Goal: Communication & Community: Answer question/provide support

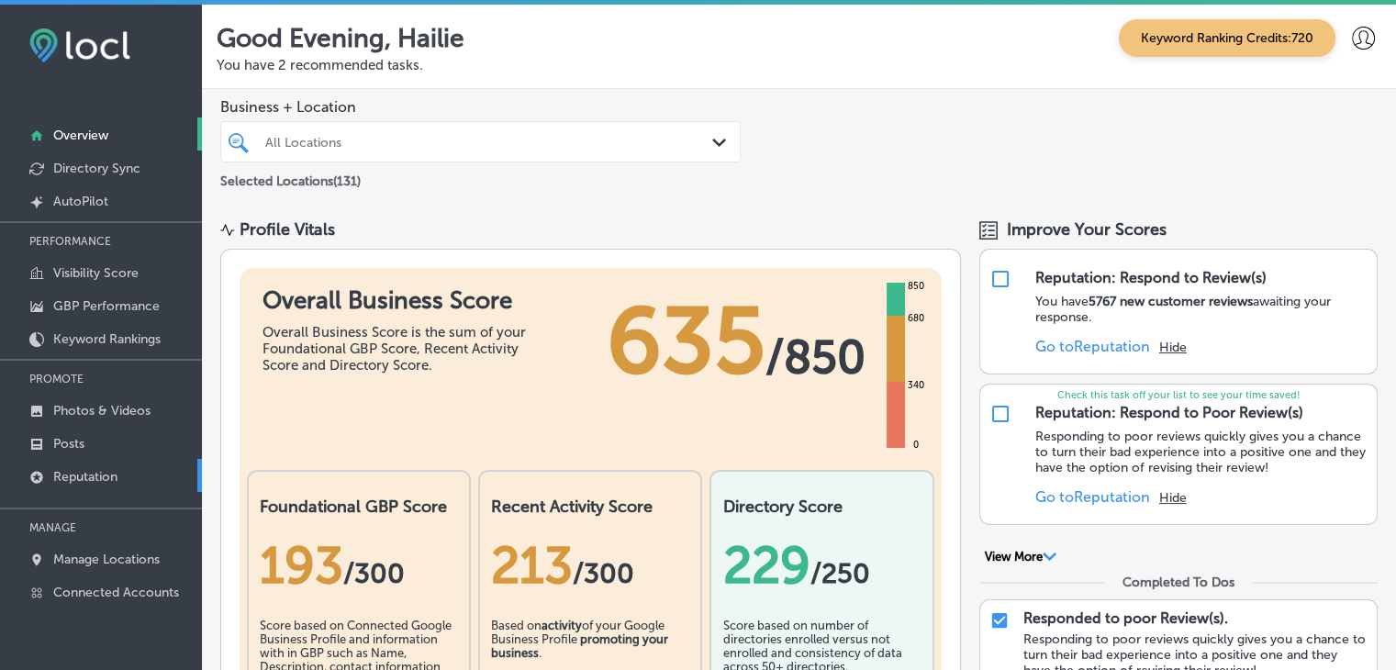
click at [85, 484] on link "Reputation" at bounding box center [101, 475] width 202 height 33
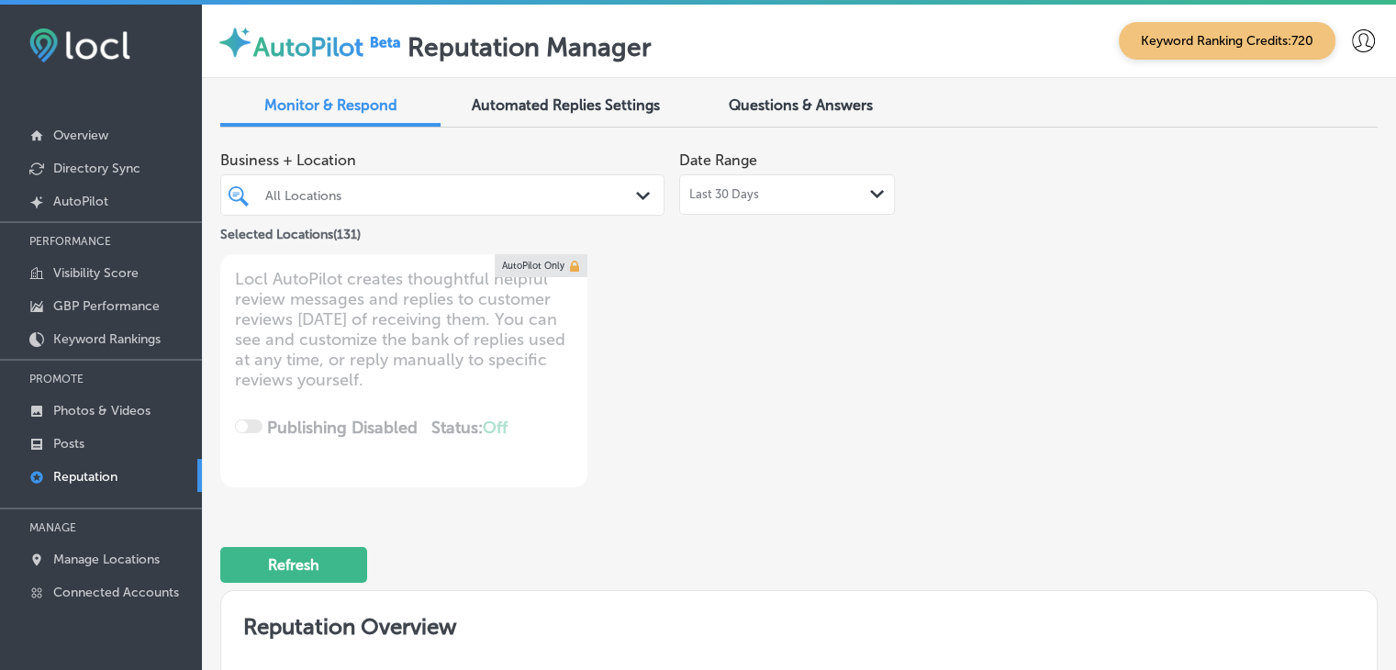
click at [778, 178] on div "Last 30 Days Path Created with Sketch." at bounding box center [787, 194] width 216 height 40
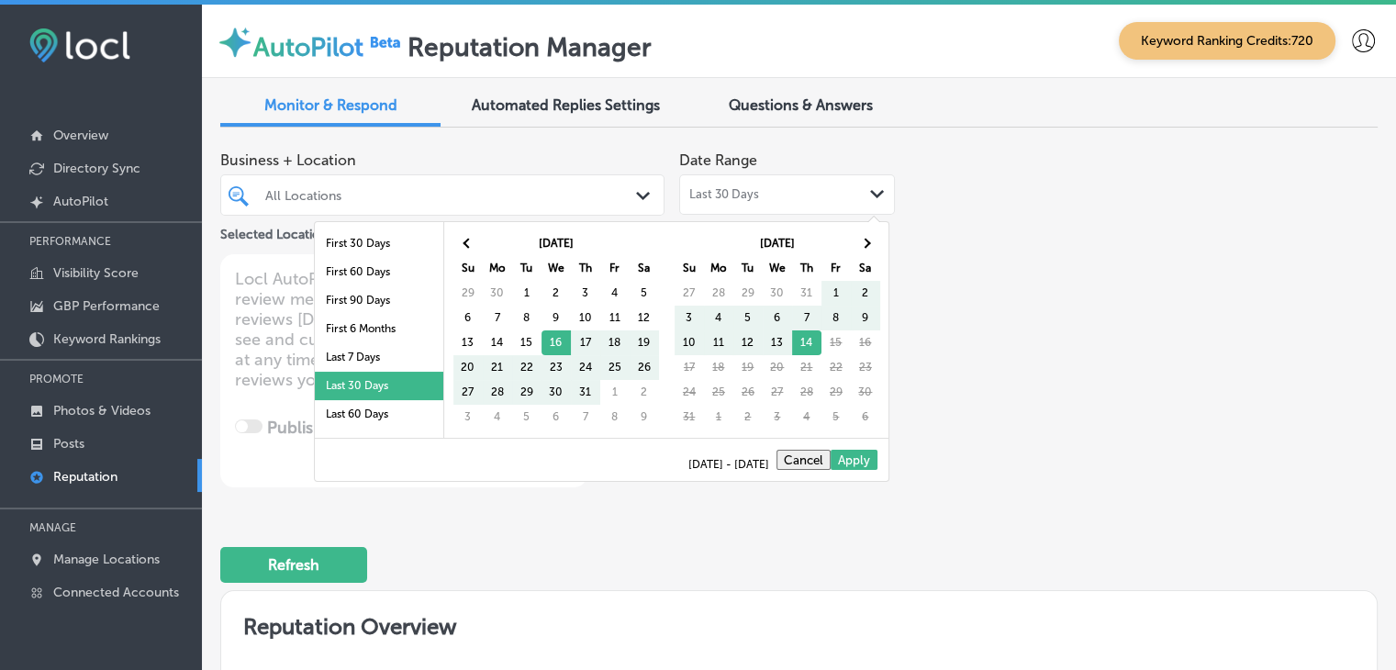
scroll to position [92, 0]
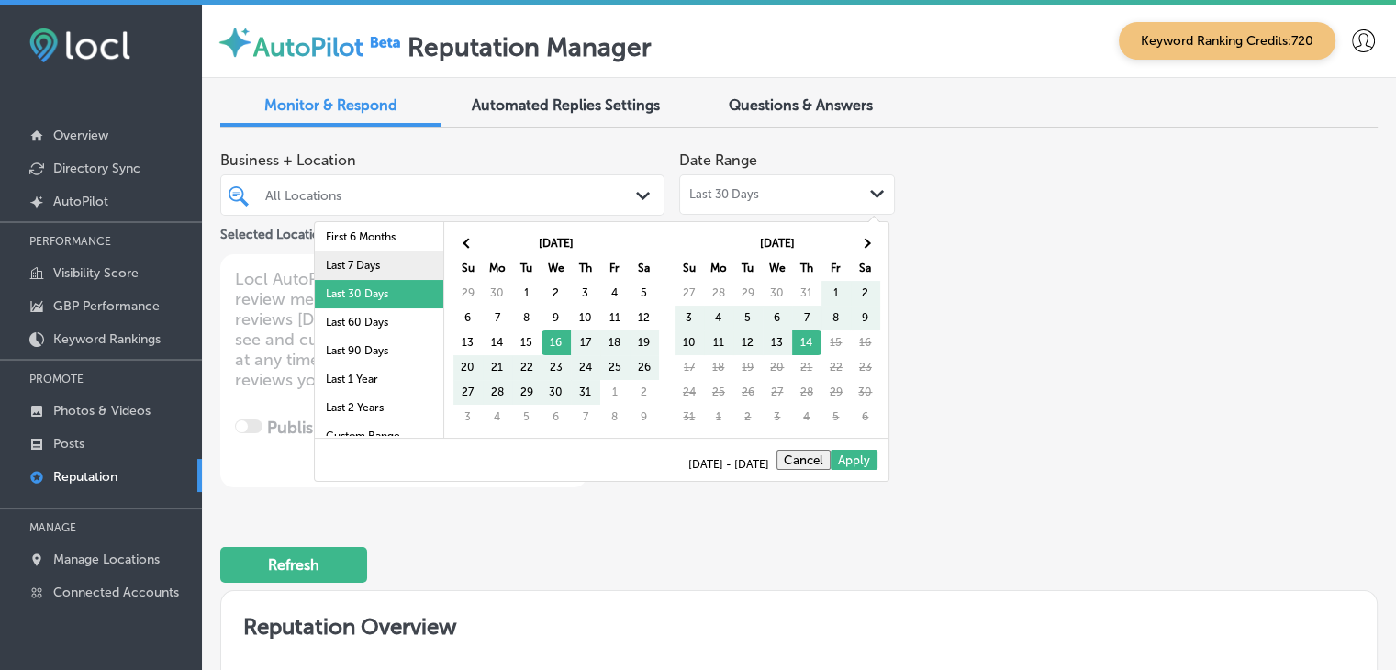
click at [380, 261] on li "Last 7 Days" at bounding box center [379, 265] width 128 height 28
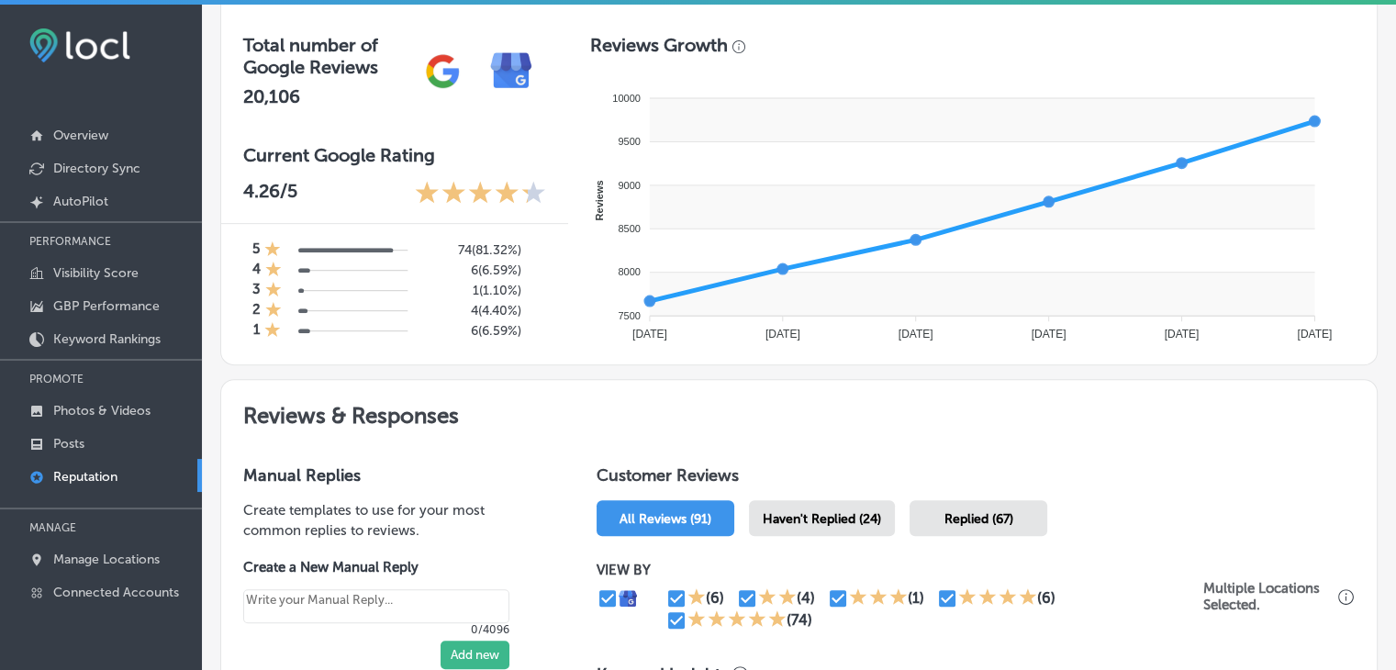
click at [842, 549] on div "VIEW BY (6) (4) (1) (6) (74) Multiple Locations Selected." at bounding box center [975, 596] width 758 height 106
click at [845, 531] on div "Haven't Replied (24)" at bounding box center [822, 518] width 146 height 36
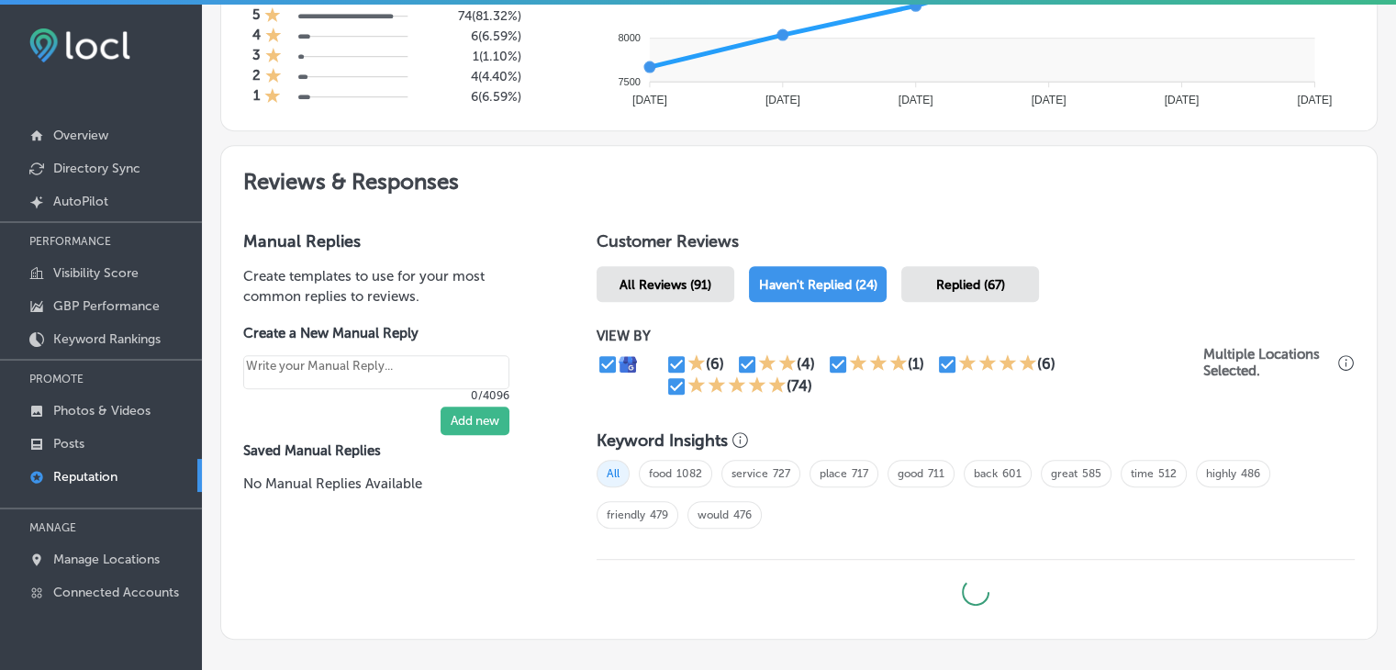
scroll to position [972, 0]
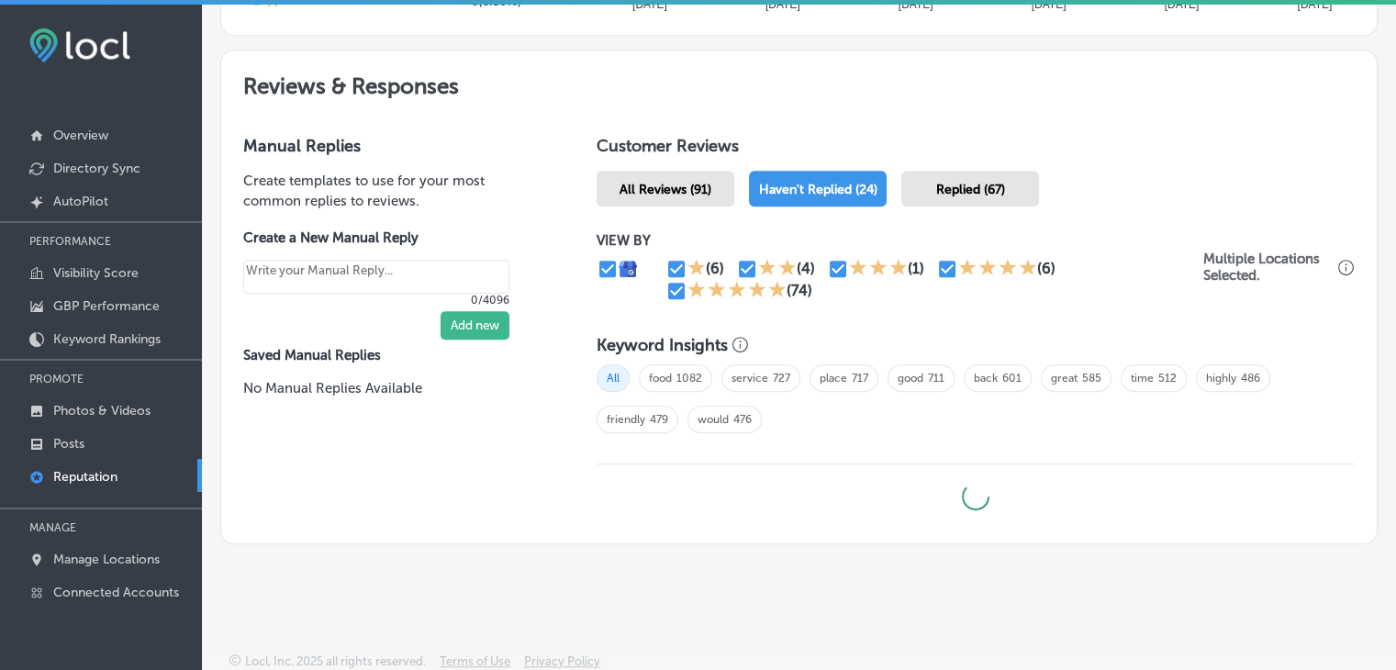
type textarea "x"
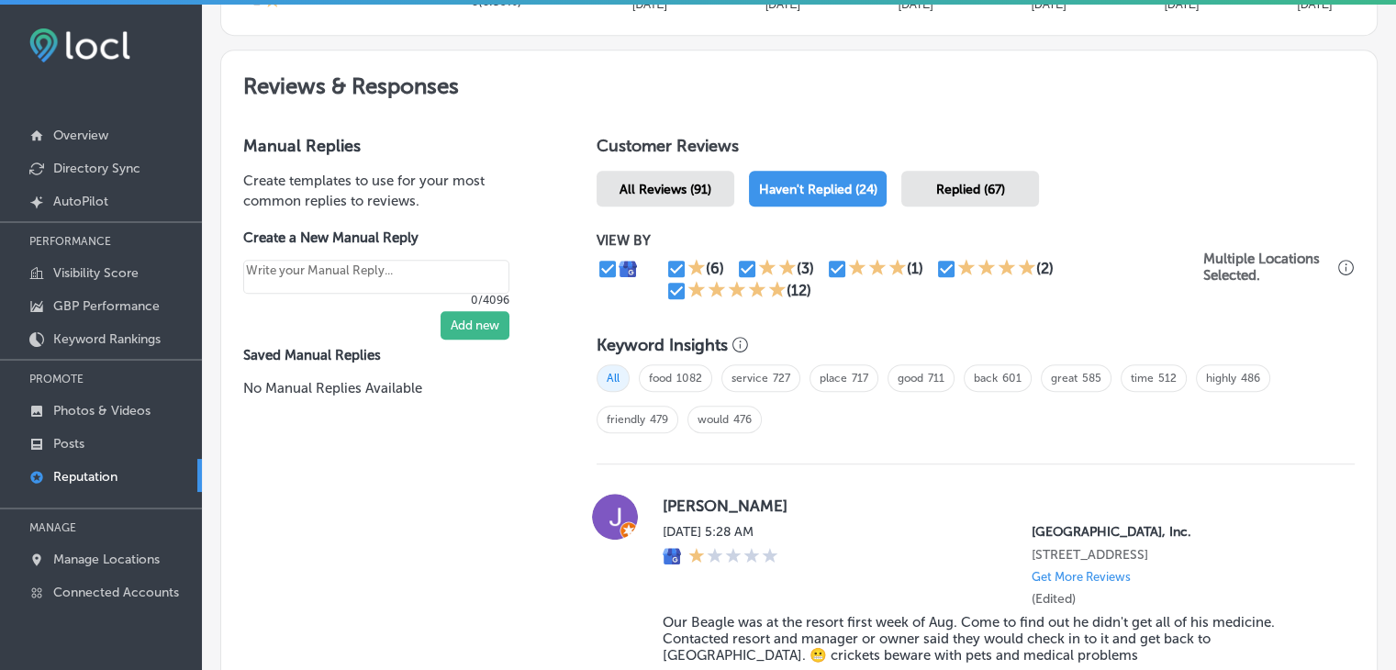
click at [676, 289] on input "checkbox" at bounding box center [676, 291] width 22 height 22
checkbox input "false"
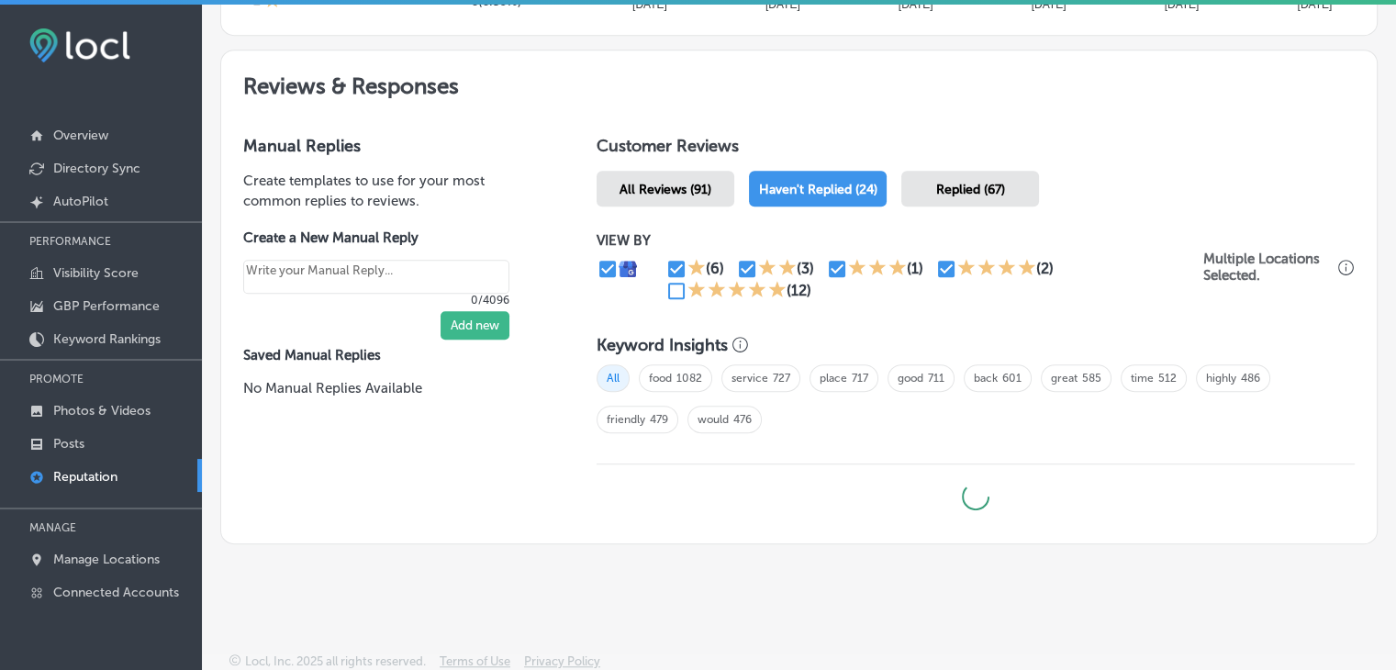
type textarea "x"
click at [944, 266] on input "checkbox" at bounding box center [946, 269] width 22 height 22
checkbox input "false"
type textarea "x"
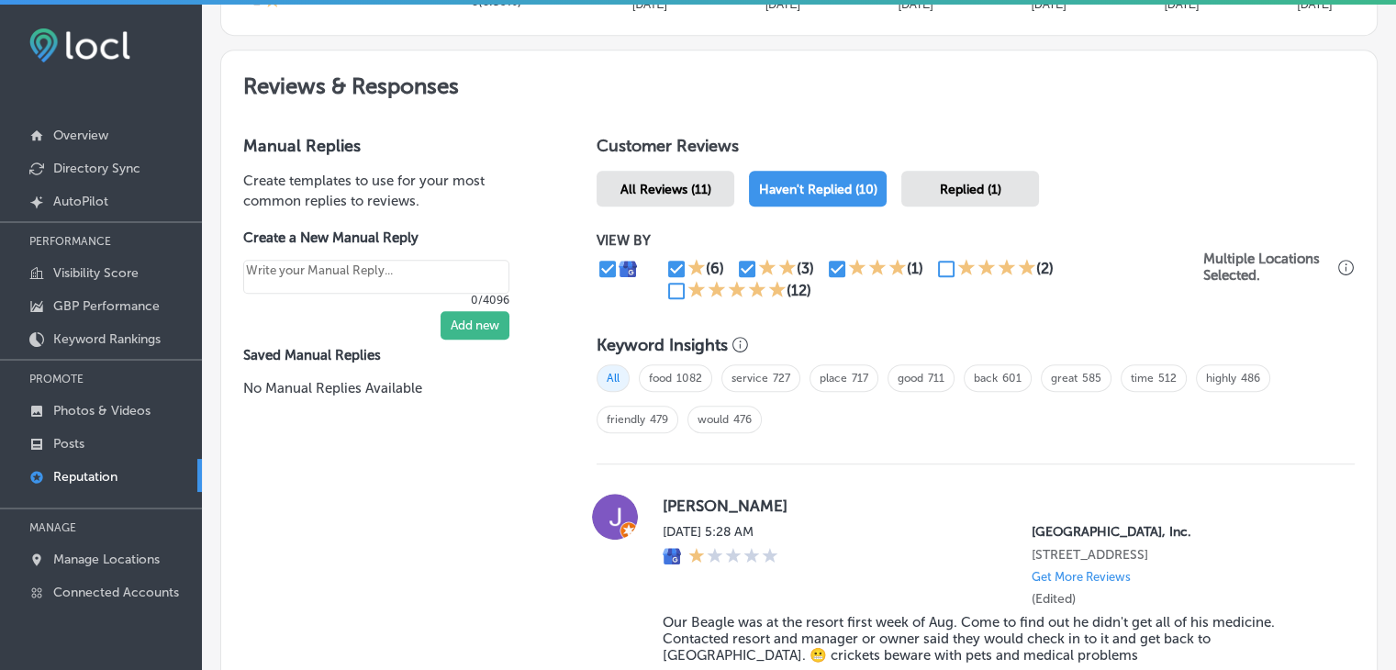
click at [670, 263] on input "checkbox" at bounding box center [676, 269] width 22 height 22
checkbox input "false"
type textarea "x"
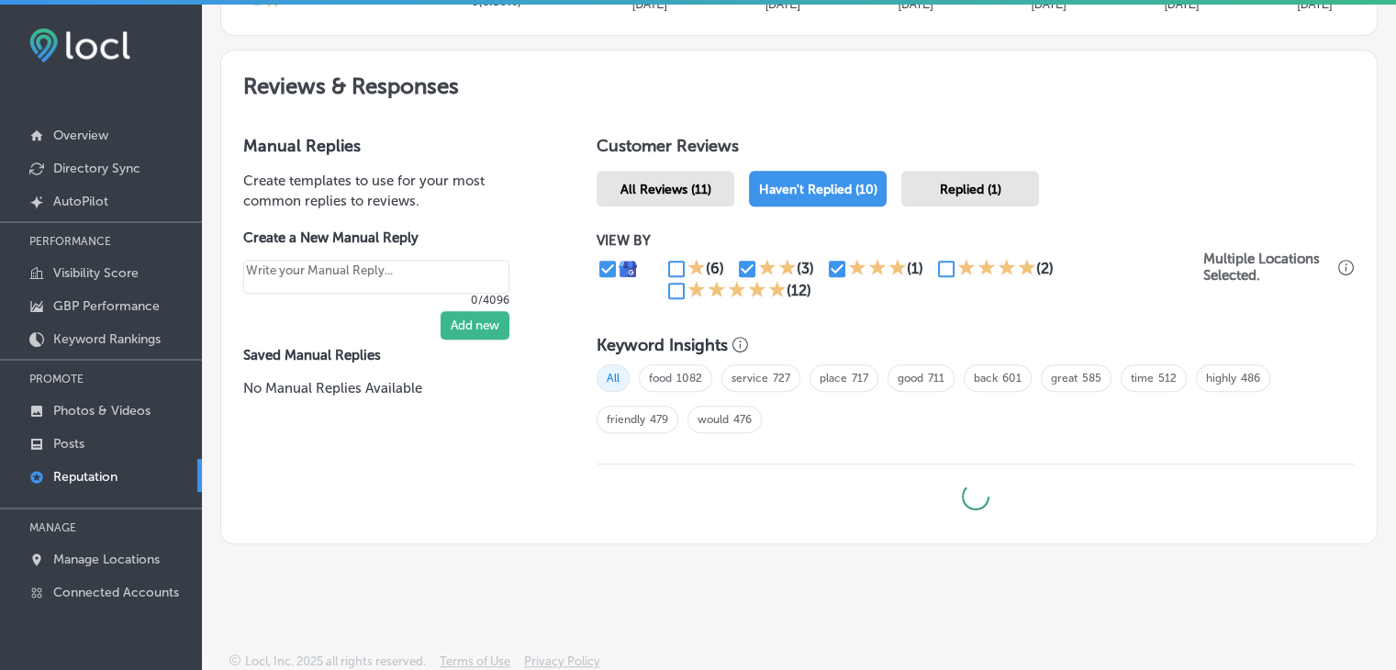
click at [745, 268] on input "checkbox" at bounding box center [747, 269] width 22 height 22
checkbox input "false"
click at [852, 262] on icon at bounding box center [856, 267] width 17 height 17
type textarea "x"
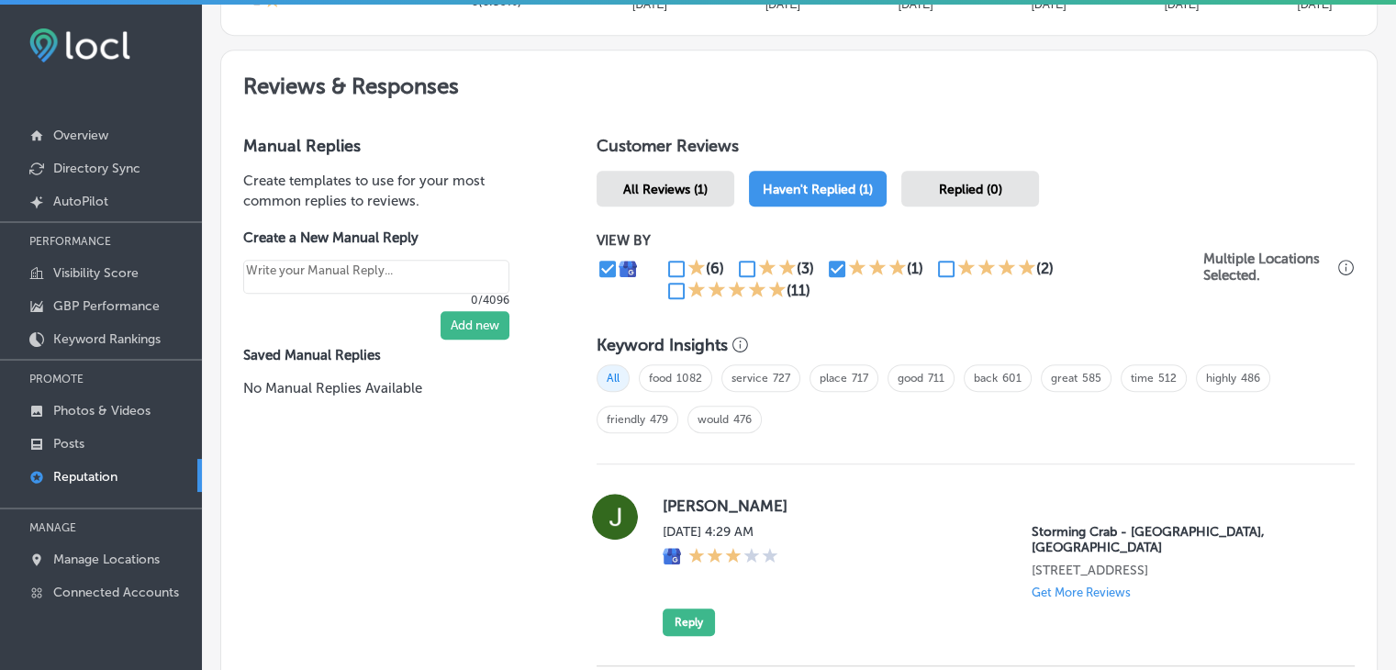
click at [831, 262] on input "checkbox" at bounding box center [837, 269] width 22 height 22
checkbox input "false"
type textarea "x"
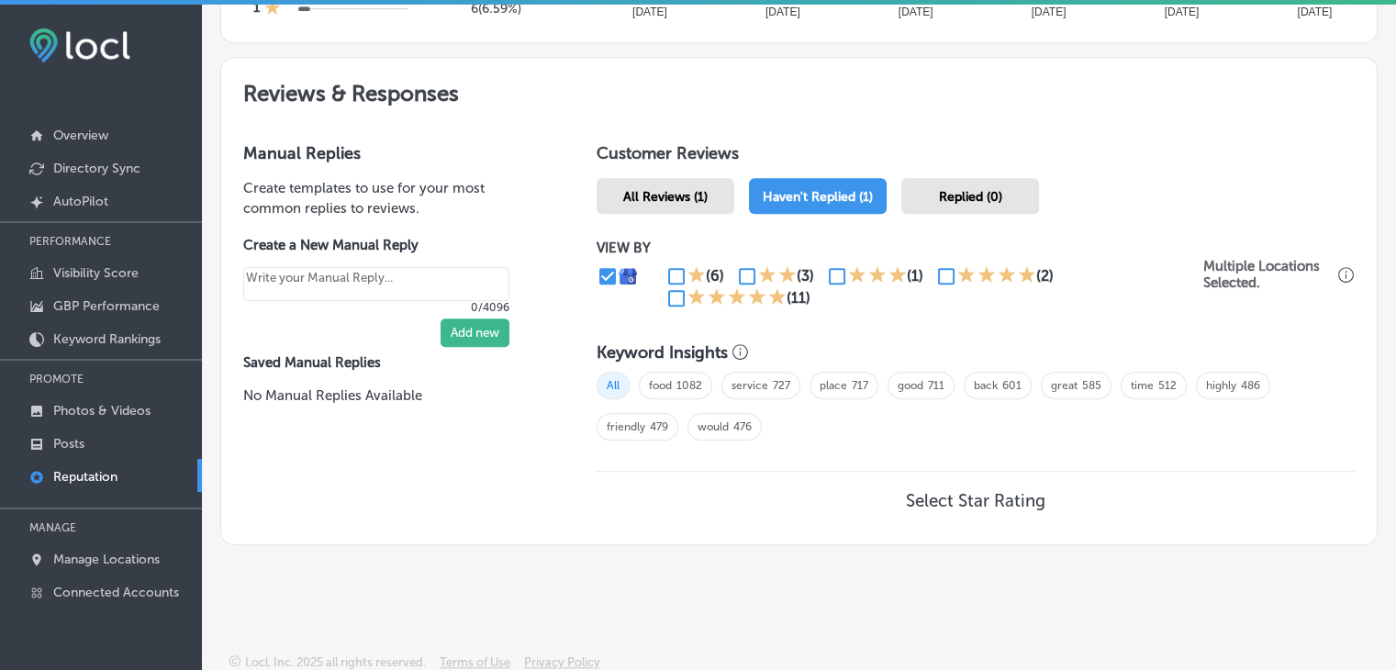
click at [942, 271] on input "checkbox" at bounding box center [946, 276] width 22 height 22
checkbox input "true"
type textarea "x"
click at [675, 298] on input "checkbox" at bounding box center [676, 298] width 22 height 22
checkbox input "true"
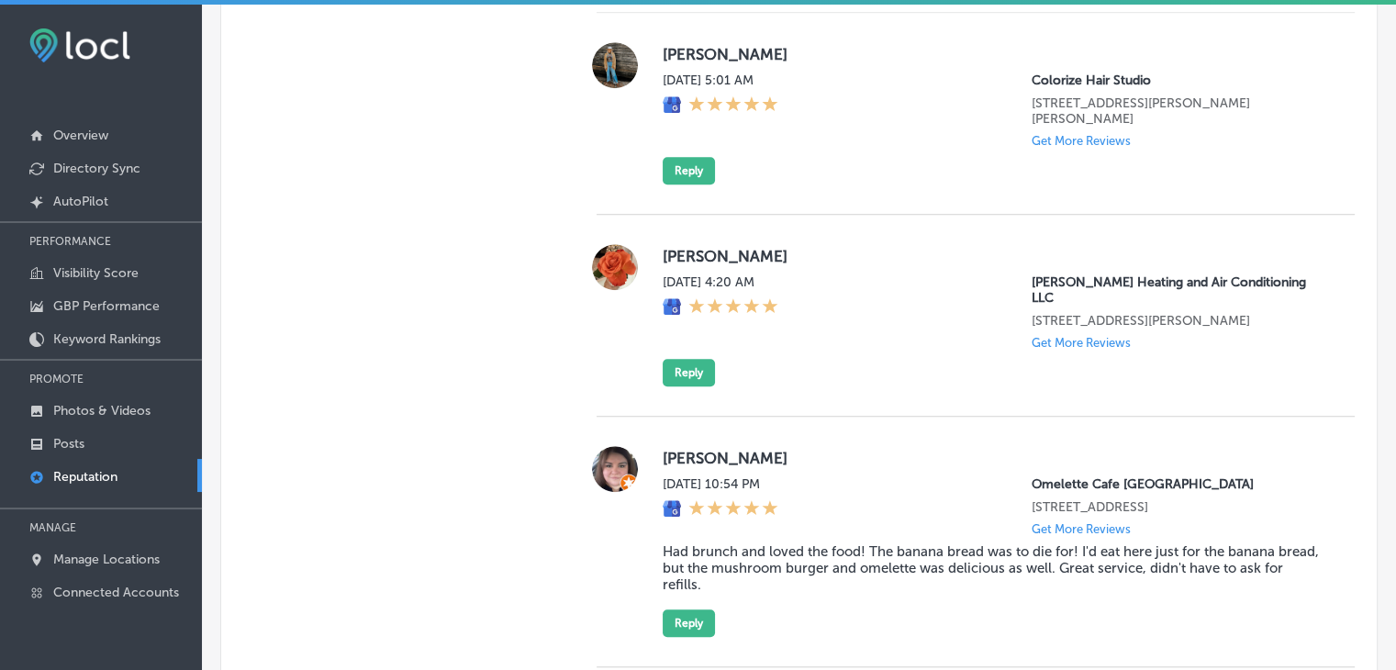
scroll to position [1607, 0]
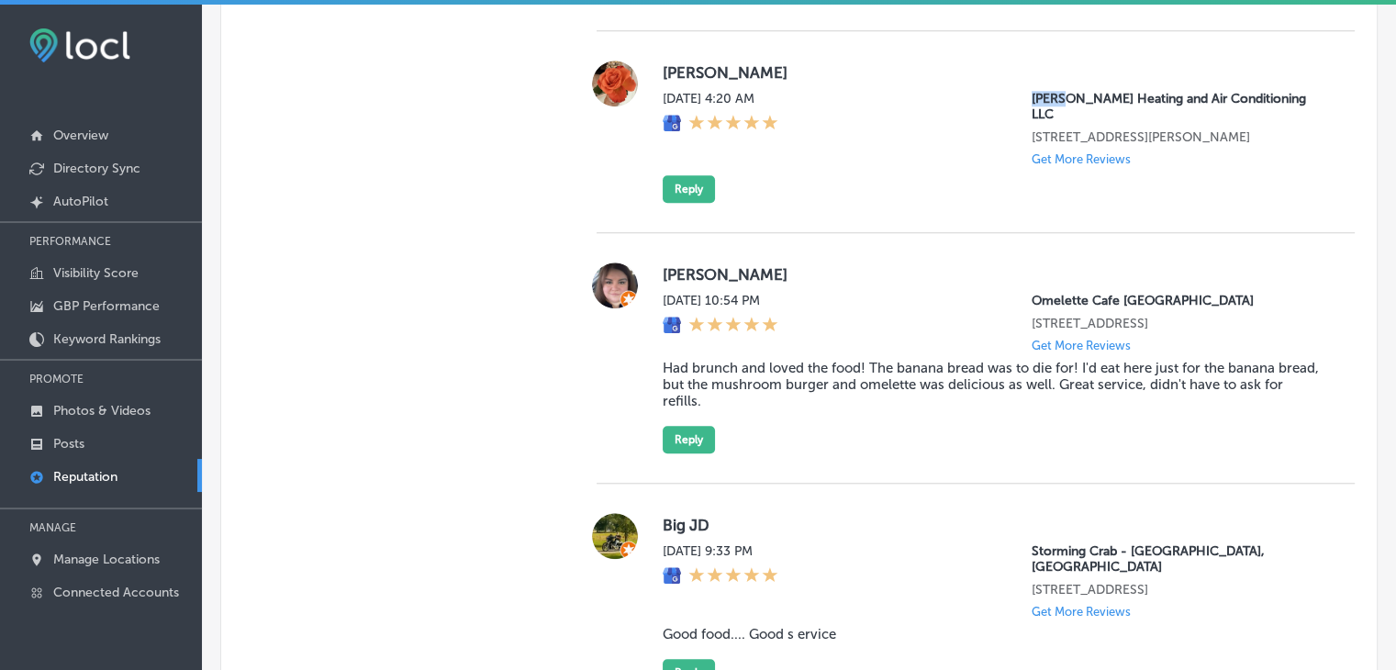
drag, startPoint x: 1017, startPoint y: 79, endPoint x: 1054, endPoint y: 77, distance: 37.7
click at [1054, 91] on div "[DATE] 4:20 AM [PERSON_NAME] Heating and Air Conditioning LLC [STREET_ADDRESS][…" at bounding box center [994, 128] width 663 height 75
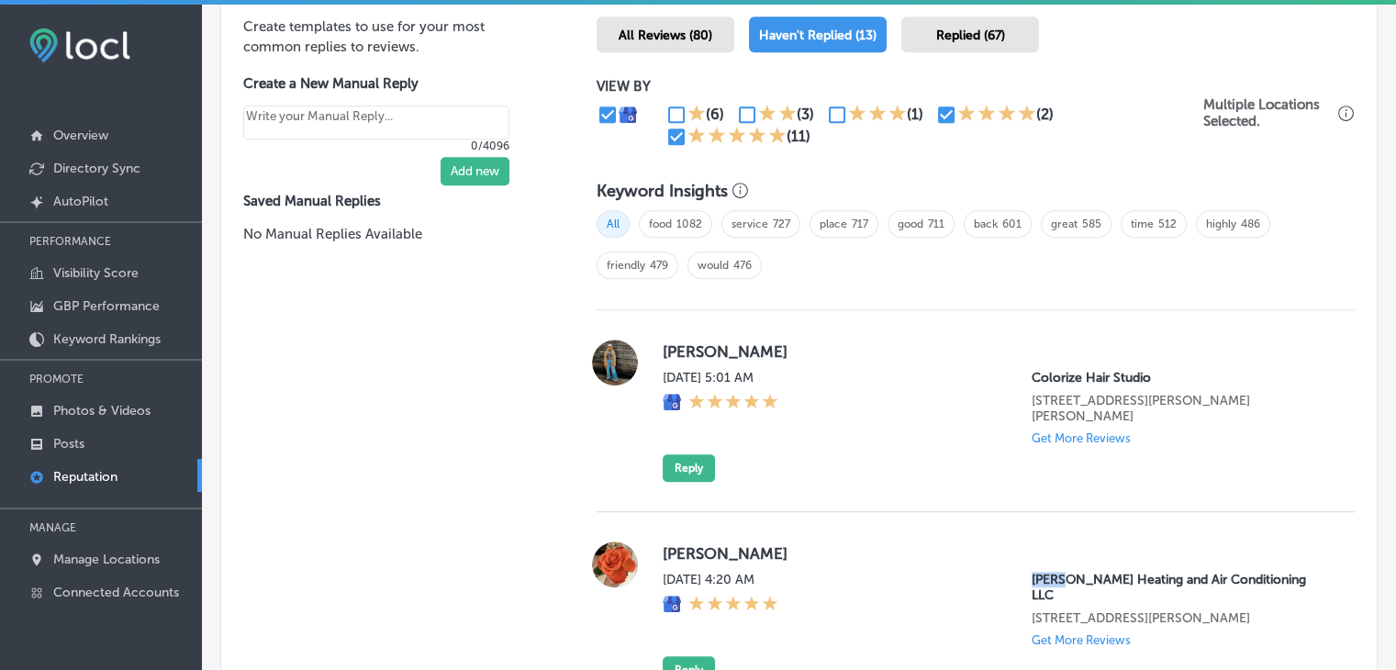
scroll to position [1310, 0]
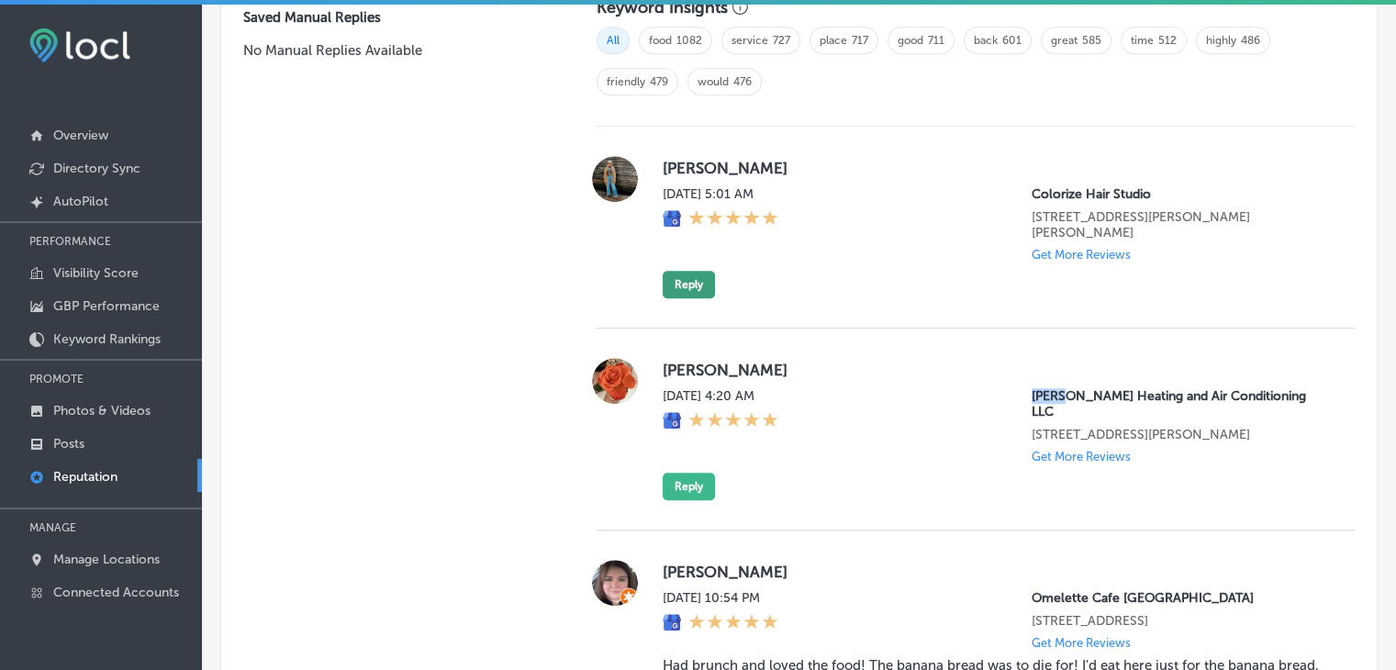
click at [690, 271] on button "Reply" at bounding box center [689, 285] width 52 height 28
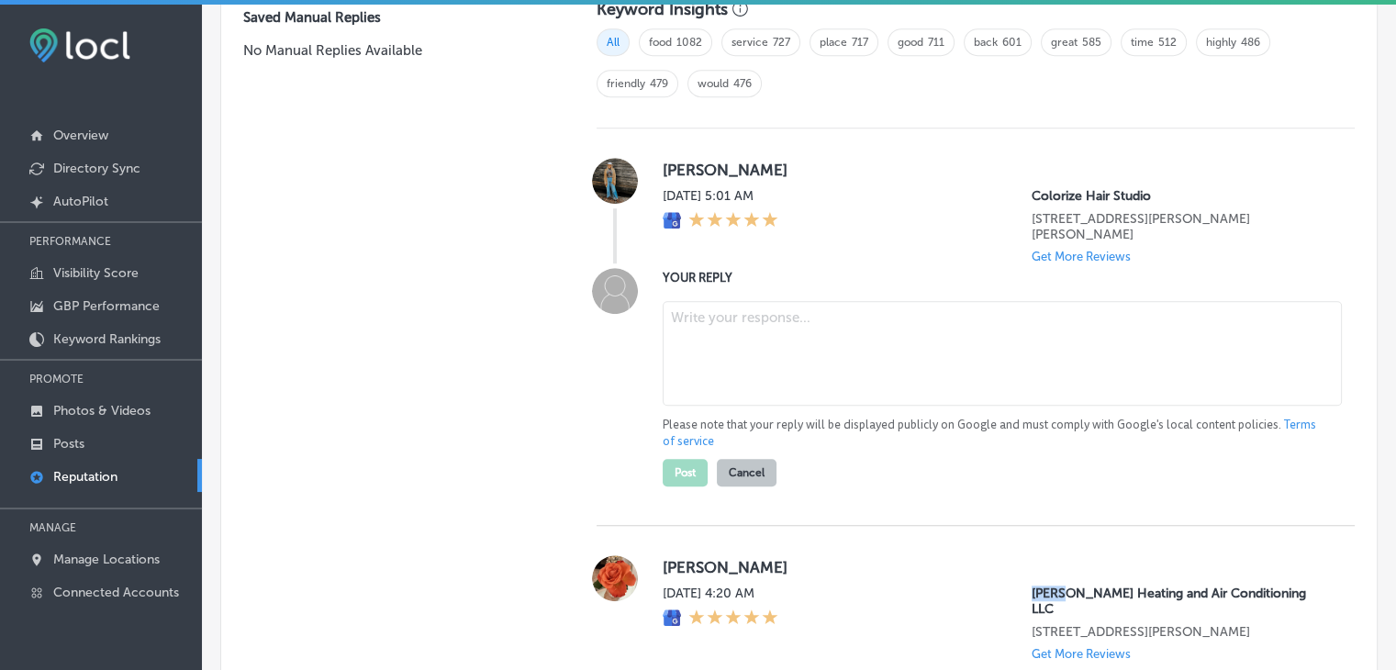
click at [708, 350] on textarea at bounding box center [1002, 353] width 679 height 105
type textarea "x"
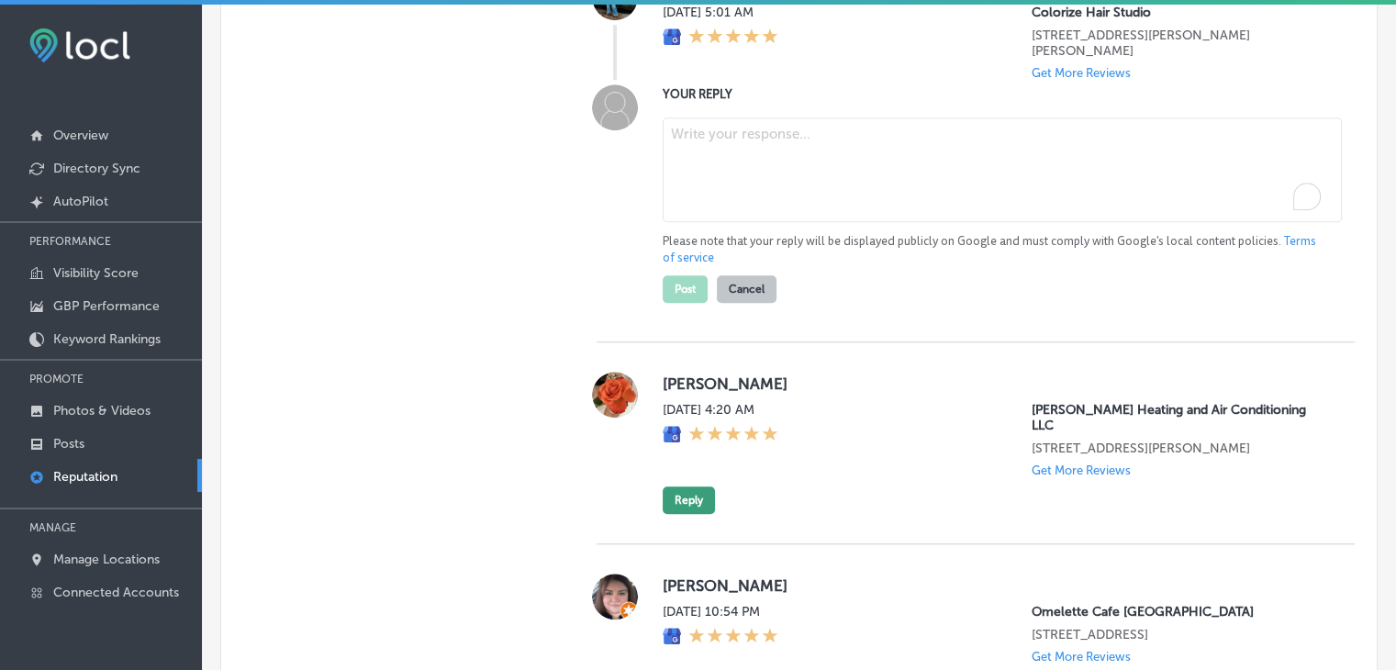
click at [675, 486] on button "Reply" at bounding box center [689, 500] width 52 height 28
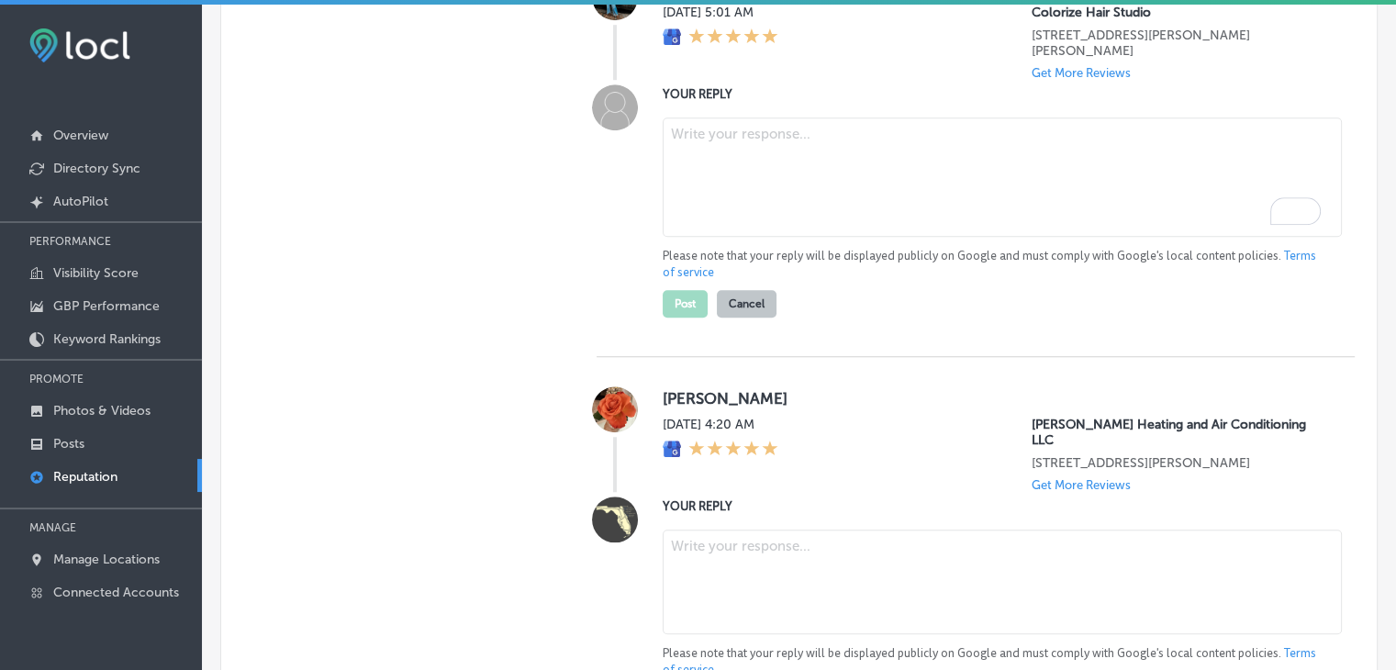
click at [855, 533] on textarea at bounding box center [1002, 582] width 679 height 105
paste textarea "Thank you for the 5-star rating! We’re glad to see you had a great experience w…"
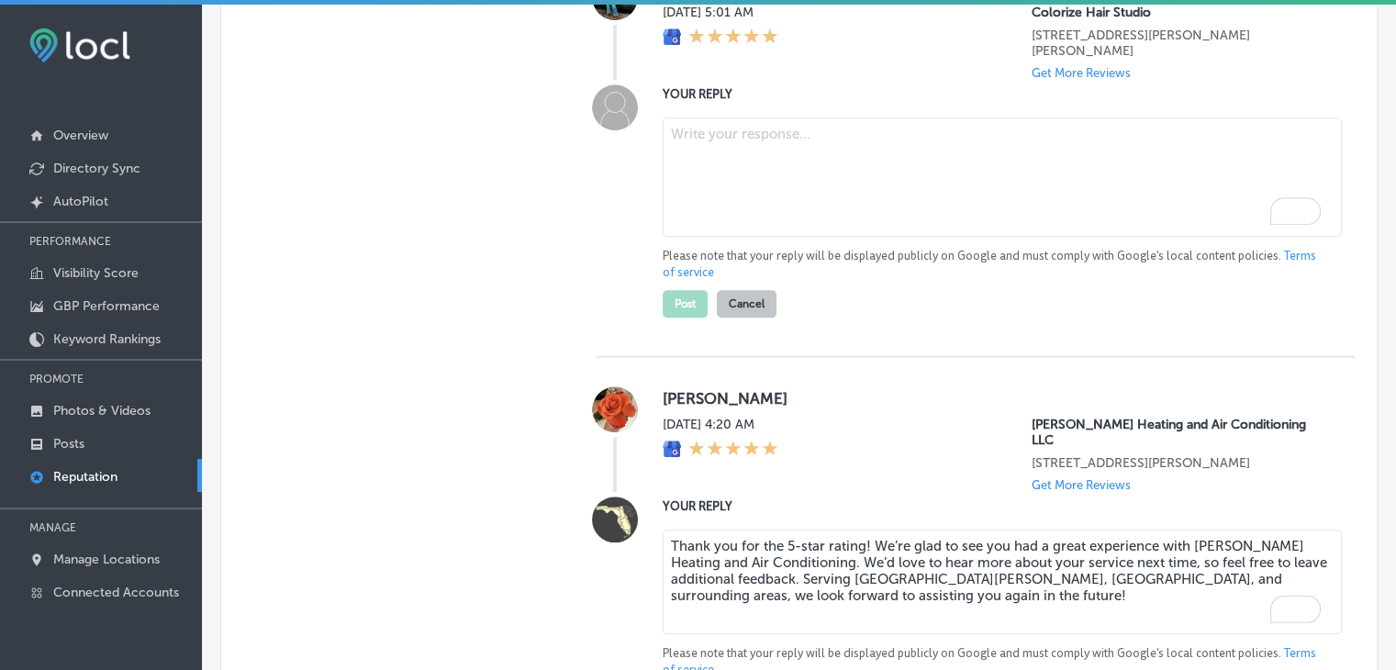
click at [1085, 550] on textarea "Thank you for the 5-star rating! We’re glad to see you had a great experience w…" at bounding box center [1002, 582] width 679 height 105
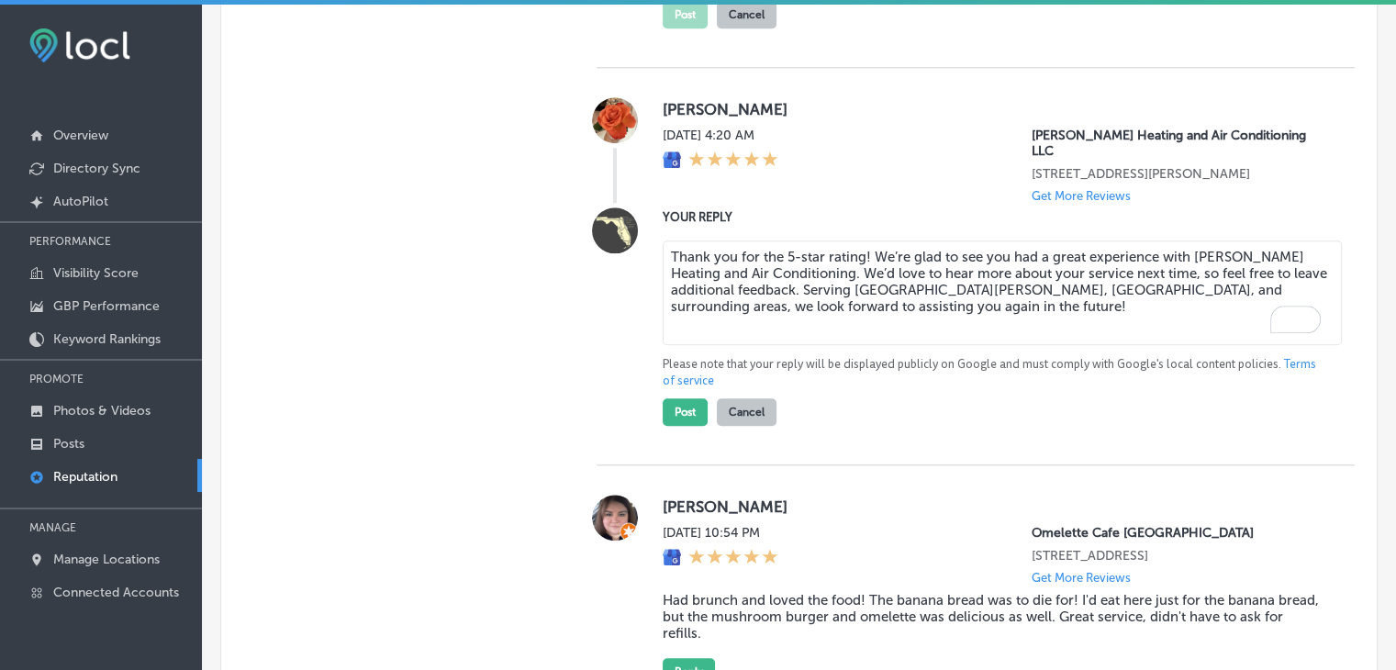
scroll to position [1675, 0]
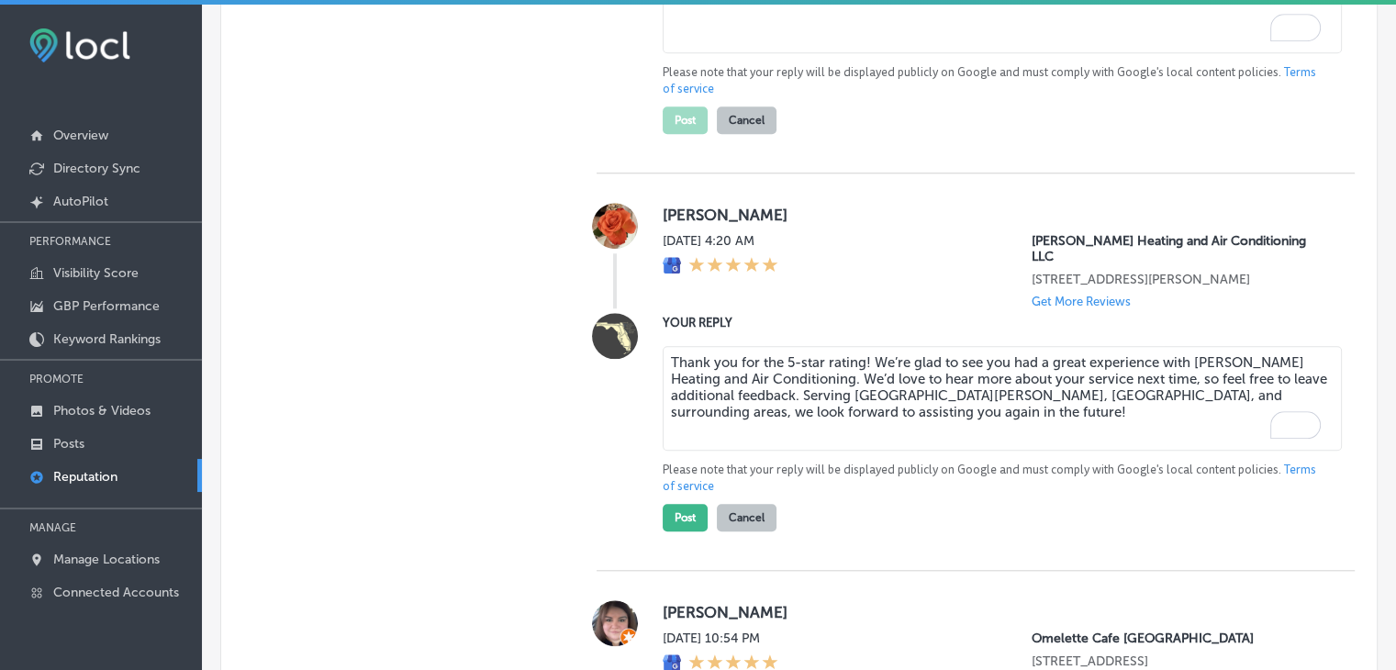
click at [786, 351] on textarea "Thank you for the 5-star rating! We’re glad to see you had a great experience w…" at bounding box center [1002, 398] width 679 height 105
drag, startPoint x: 801, startPoint y: 368, endPoint x: 1216, endPoint y: 355, distance: 415.0
click at [1216, 355] on textarea "Thank you for the 5-star rating! We’re glad to see you had a great experience w…" at bounding box center [1002, 398] width 679 height 105
click at [670, 206] on label "[PERSON_NAME]" at bounding box center [994, 215] width 663 height 18
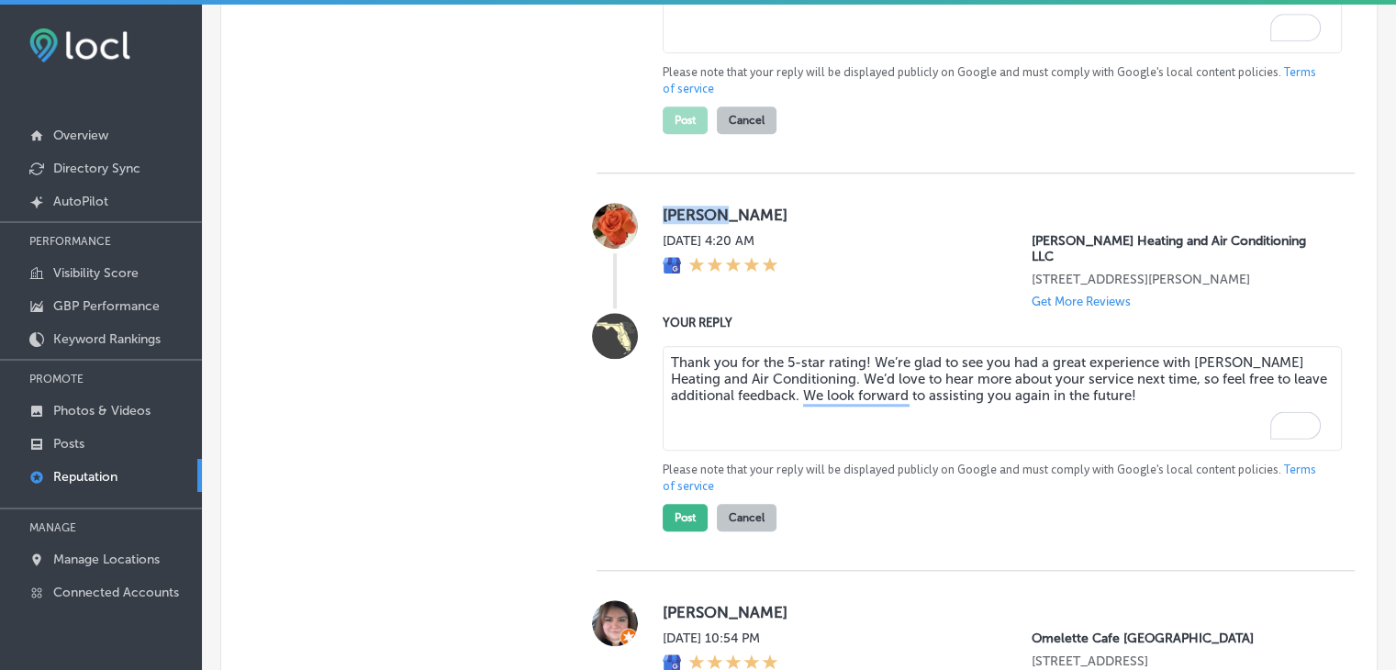
drag, startPoint x: 661, startPoint y: 195, endPoint x: 713, endPoint y: 206, distance: 53.3
click at [713, 206] on label "[PERSON_NAME]" at bounding box center [994, 215] width 663 height 18
copy label "[PERSON_NAME]"
click at [859, 346] on textarea "Thank you for the 5-star rating! We’re glad to see you had a great experience w…" at bounding box center [1002, 398] width 679 height 105
paste textarea "[PERSON_NAME]"
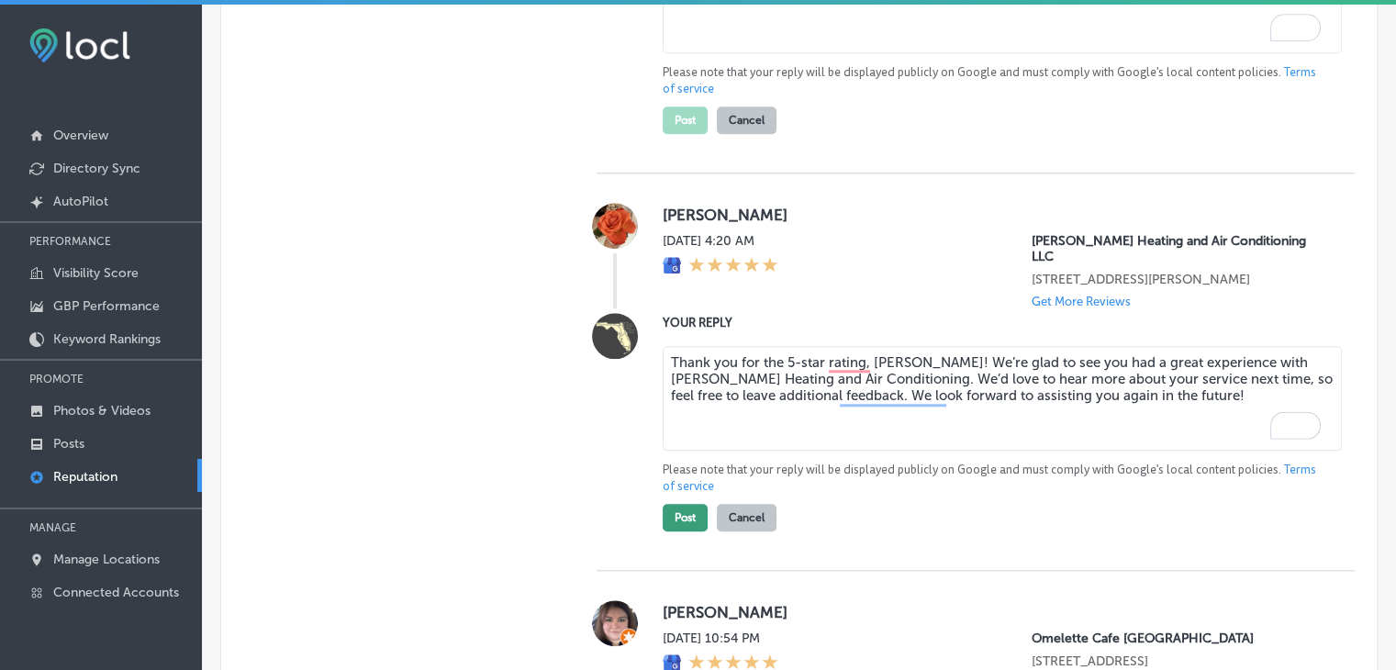
type textarea "Thank you for the 5-star rating, [PERSON_NAME]! We’re glad to see you had a gre…"
click at [683, 504] on button "Post" at bounding box center [685, 518] width 45 height 28
type textarea "x"
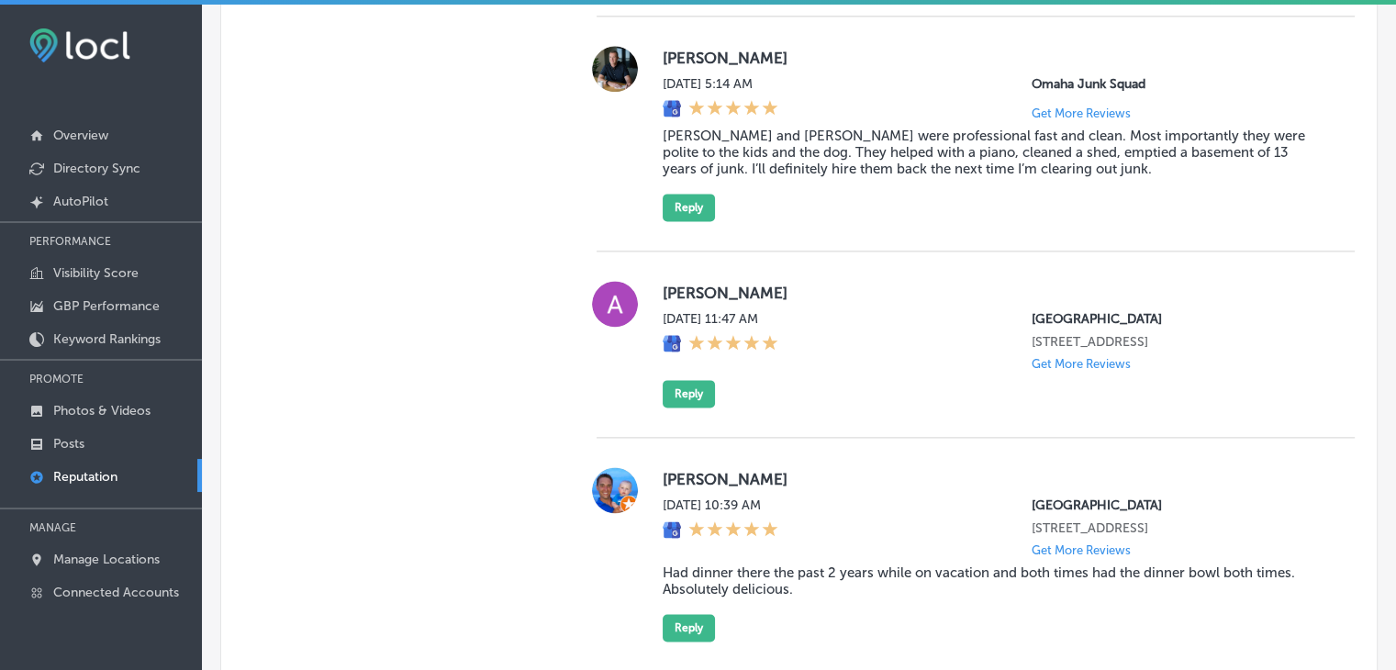
scroll to position [2592, 0]
